Goal: Task Accomplishment & Management: Manage account settings

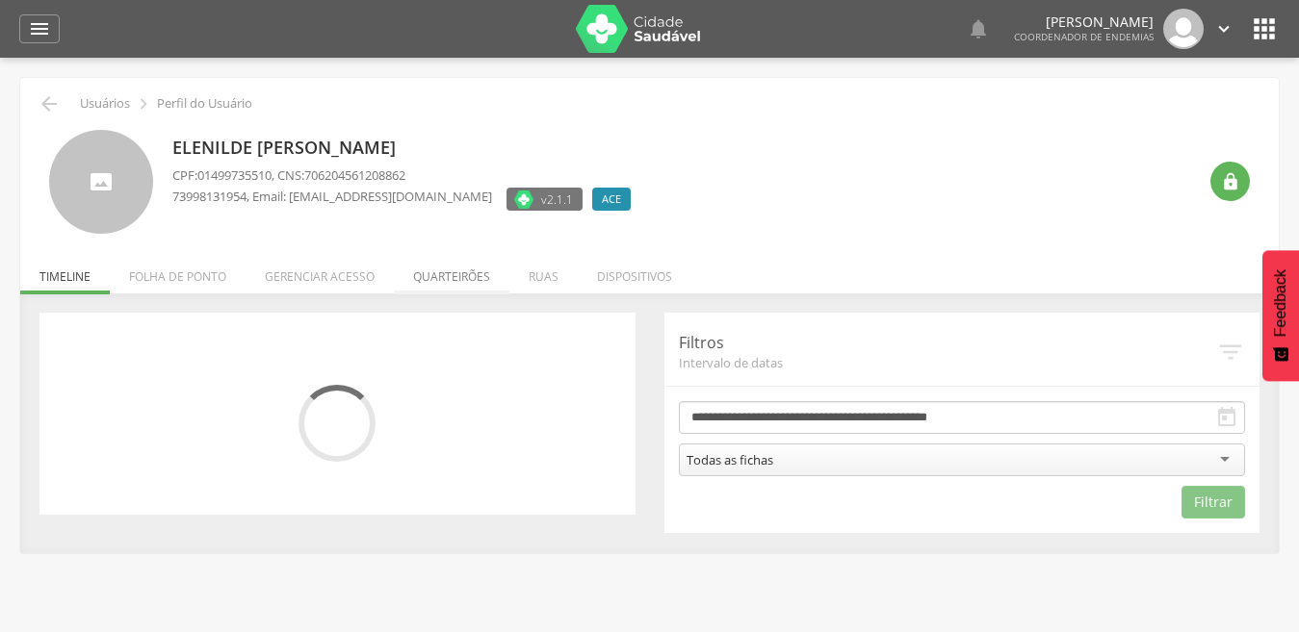
click at [467, 276] on li "Quarteirões" at bounding box center [452, 271] width 116 height 45
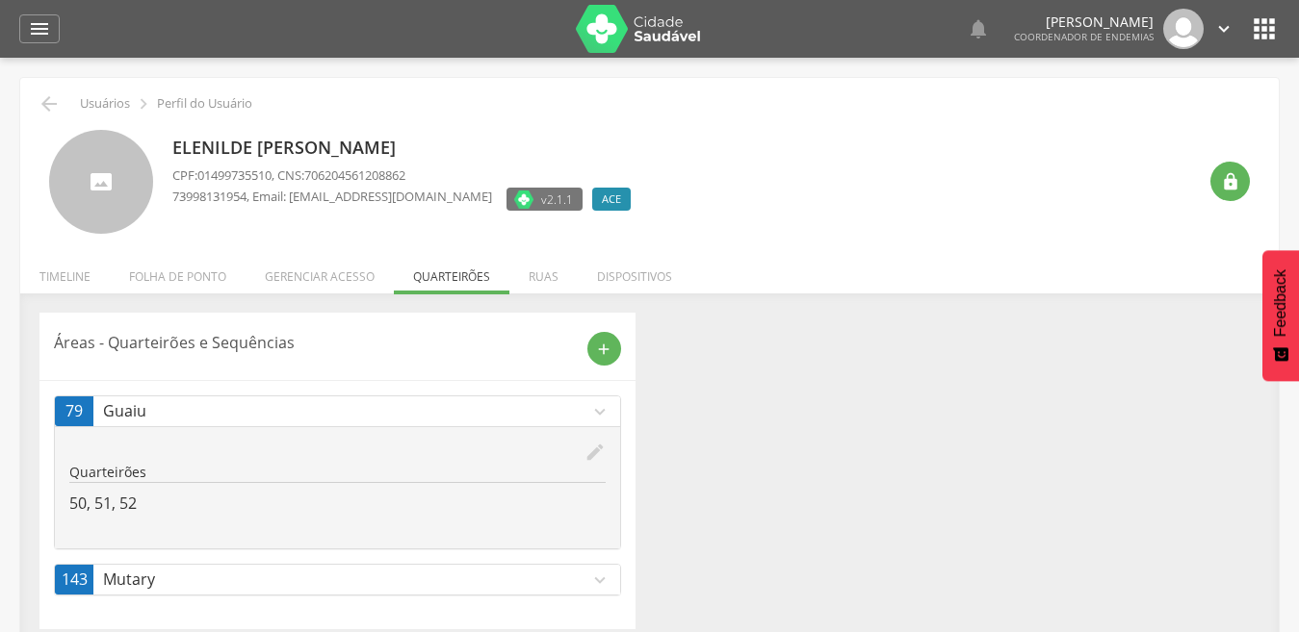
click at [599, 443] on icon "edit" at bounding box center [594, 452] width 21 height 21
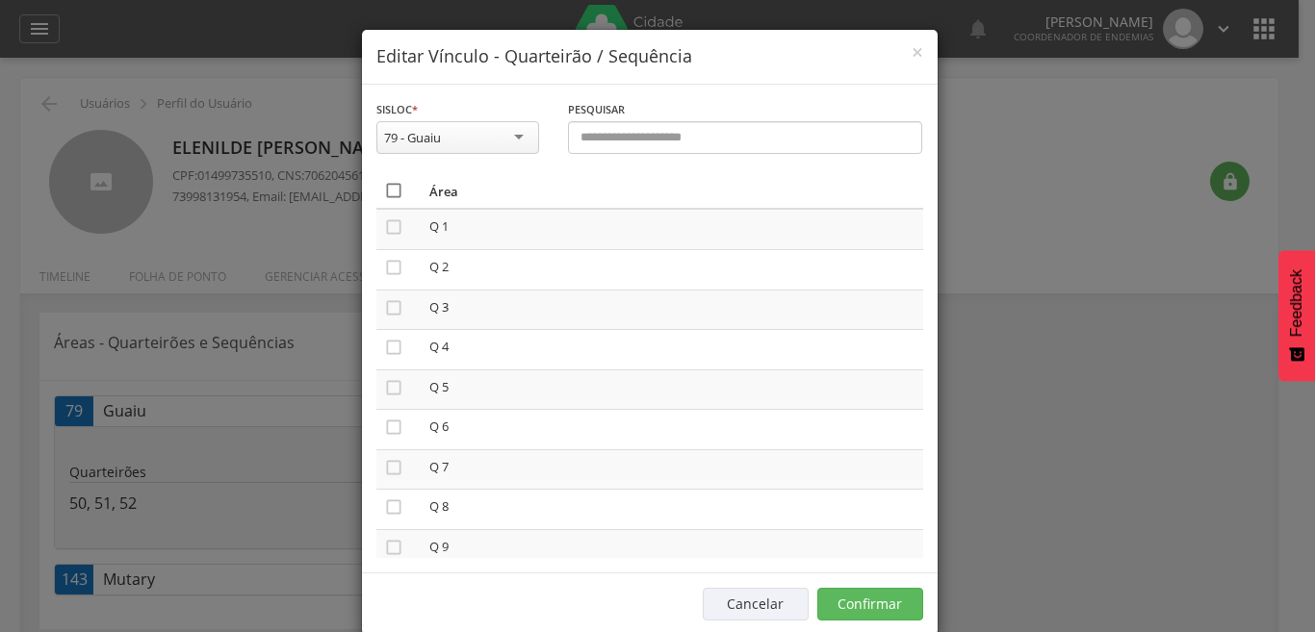
click at [384, 189] on icon "" at bounding box center [393, 190] width 19 height 19
click at [384, 189] on icon "" at bounding box center [393, 190] width 19 height 19
click at [868, 604] on button "Confirmar" at bounding box center [870, 604] width 106 height 33
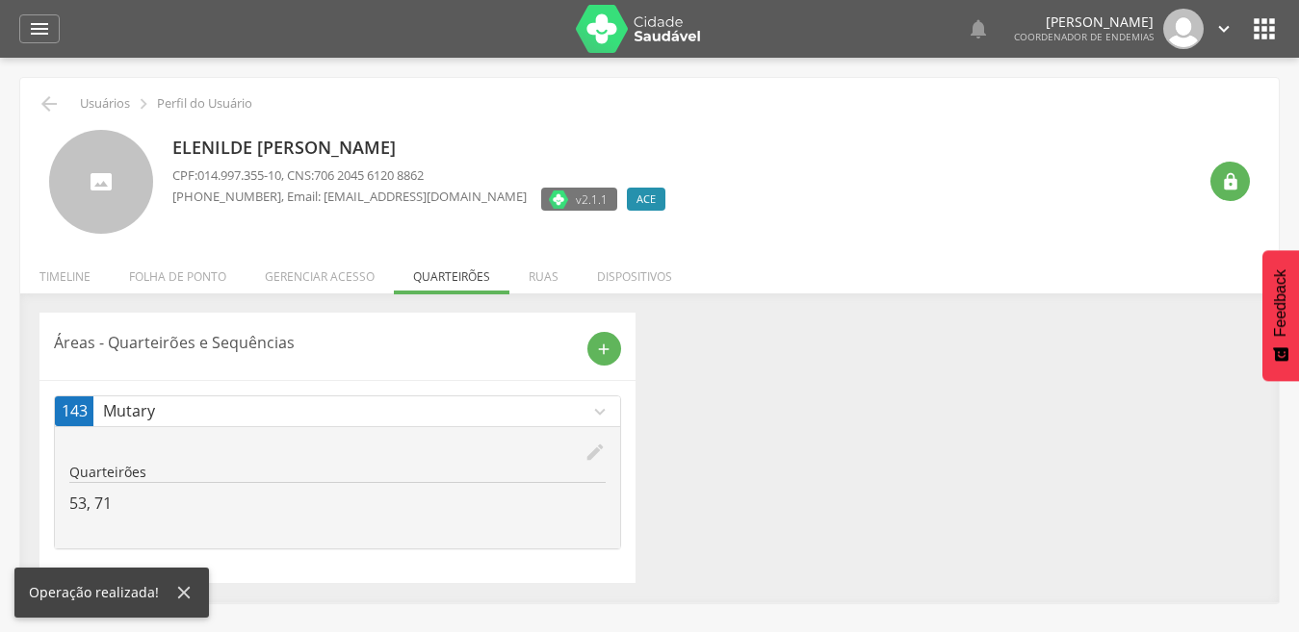
click at [591, 449] on icon "edit" at bounding box center [594, 452] width 21 height 21
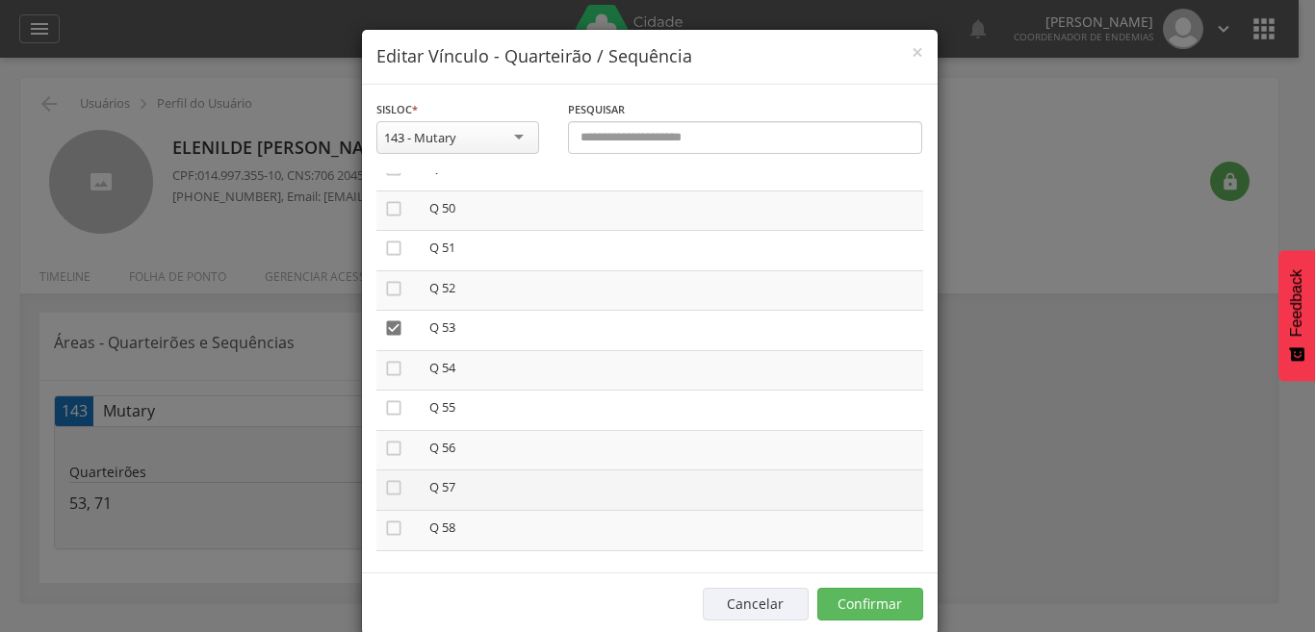
scroll to position [2002, 0]
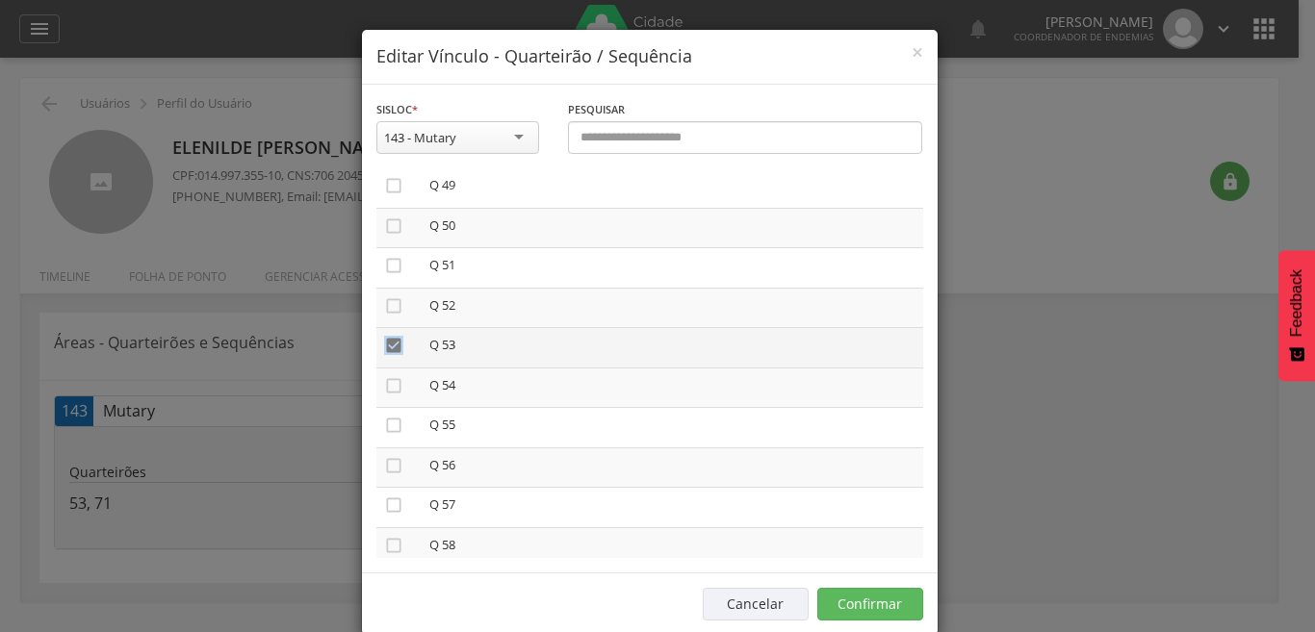
drag, startPoint x: 380, startPoint y: 344, endPoint x: 412, endPoint y: 345, distance: 31.8
click at [400, 343] on td "" at bounding box center [398, 348] width 45 height 40
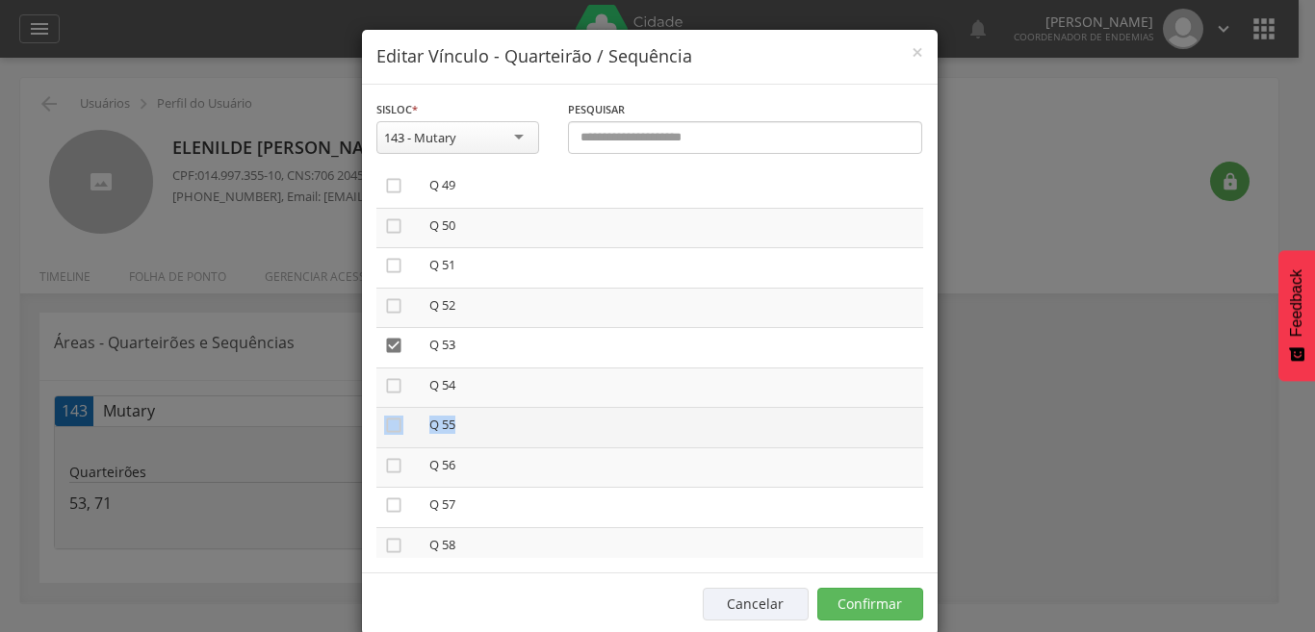
drag, startPoint x: 506, startPoint y: 397, endPoint x: 593, endPoint y: 442, distance: 97.7
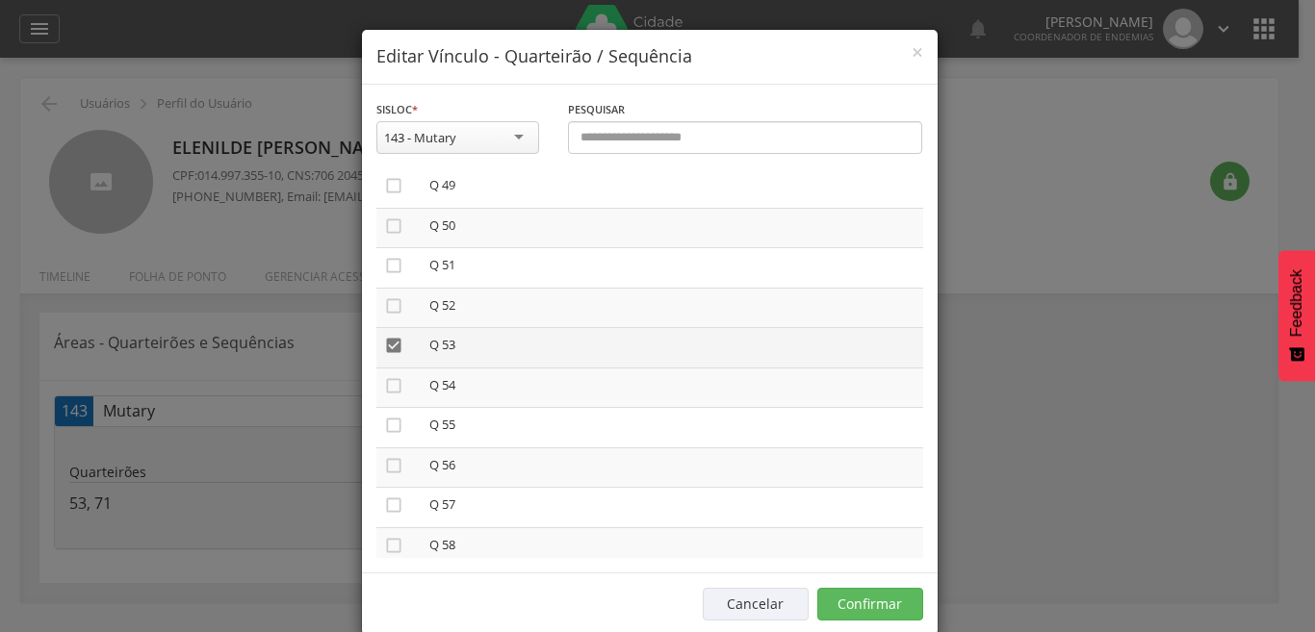
click at [390, 344] on icon "" at bounding box center [393, 345] width 19 height 19
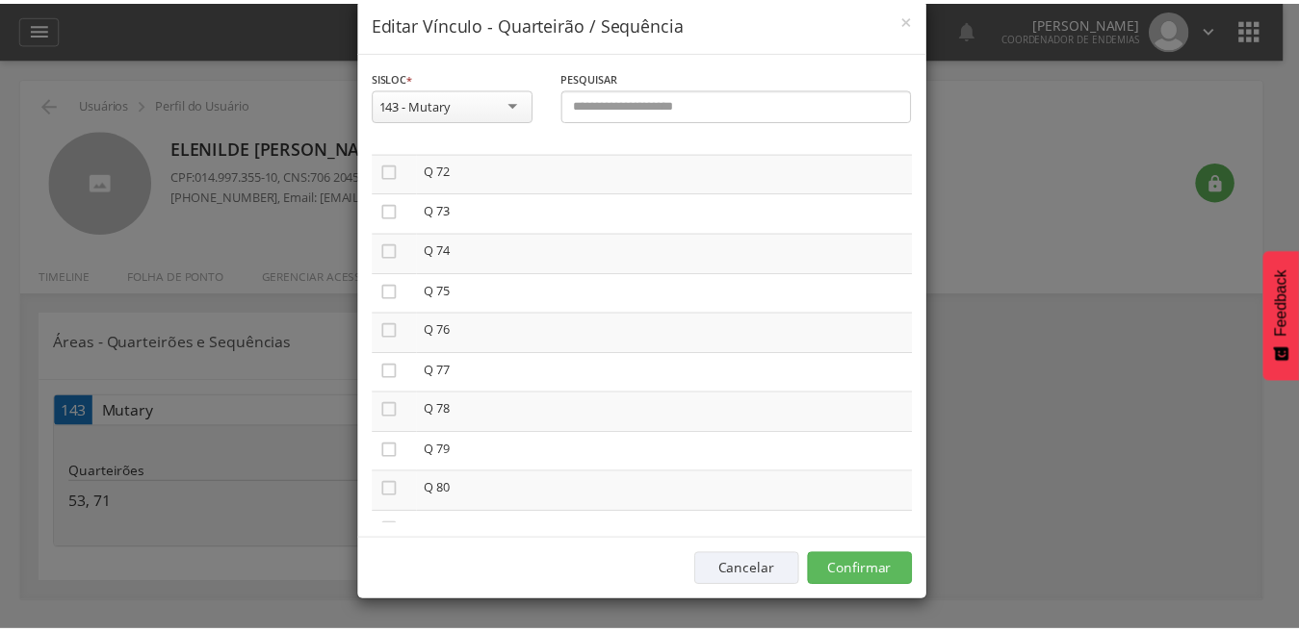
scroll to position [2907, 0]
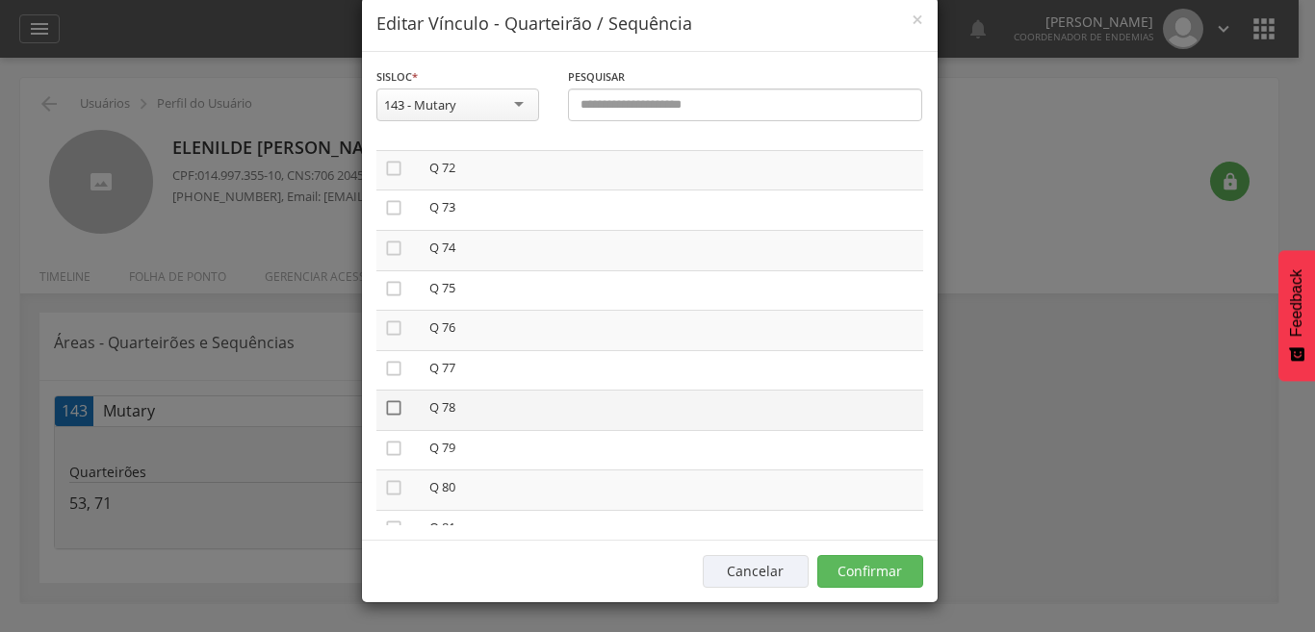
click at [386, 405] on icon "" at bounding box center [393, 408] width 19 height 19
click at [889, 569] on button "Confirmar" at bounding box center [870, 571] width 106 height 33
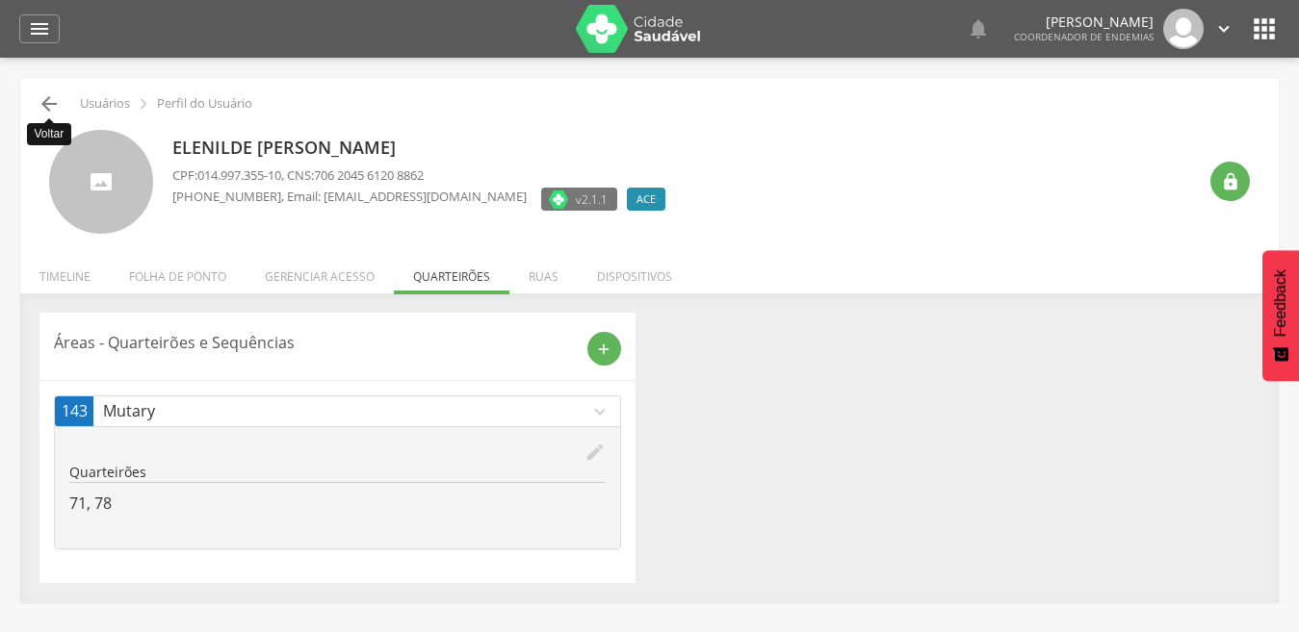
click at [45, 101] on icon "" at bounding box center [49, 103] width 23 height 23
